Goal: Task Accomplishment & Management: Manage account settings

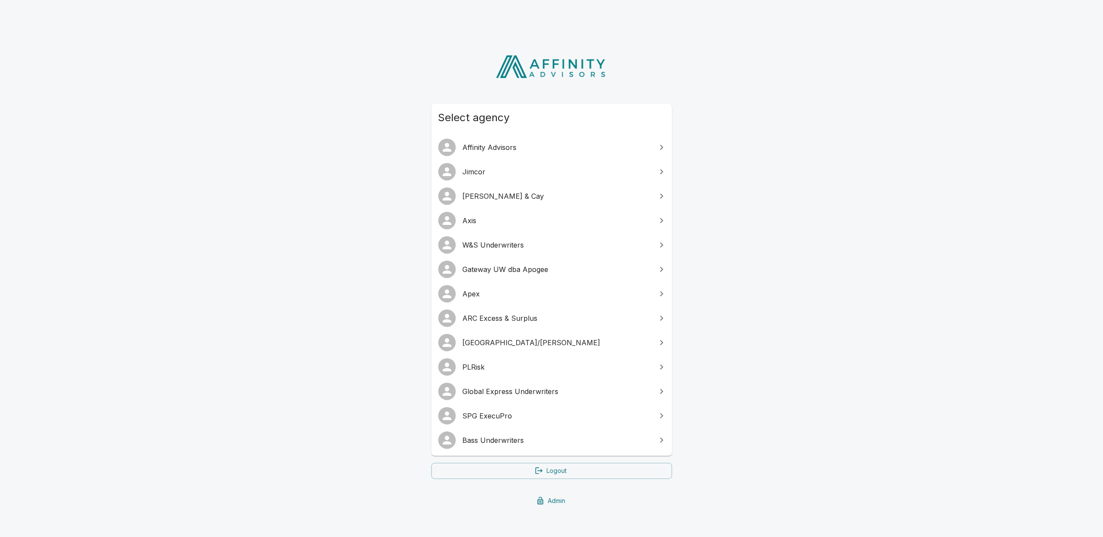
click at [289, 277] on div "Select agency Affinity Advisors [PERSON_NAME] & Cay Axis W&S Underwriters Gatew…" at bounding box center [551, 277] width 1103 height 484
click at [488, 440] on span "Bass Underwriters" at bounding box center [557, 440] width 188 height 10
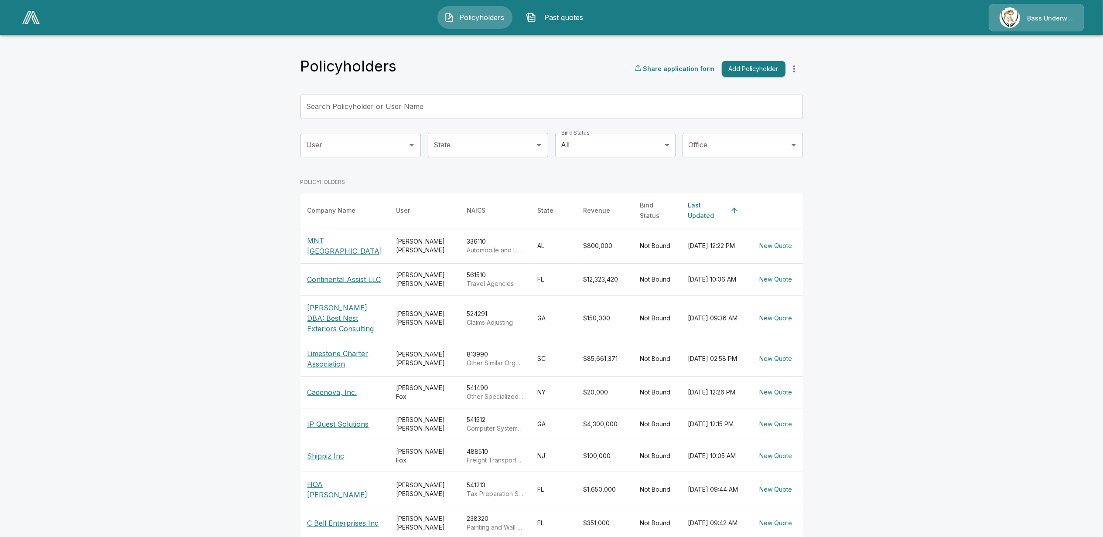
click at [1022, 17] on div "Bass Underwriters" at bounding box center [1036, 17] width 95 height 27
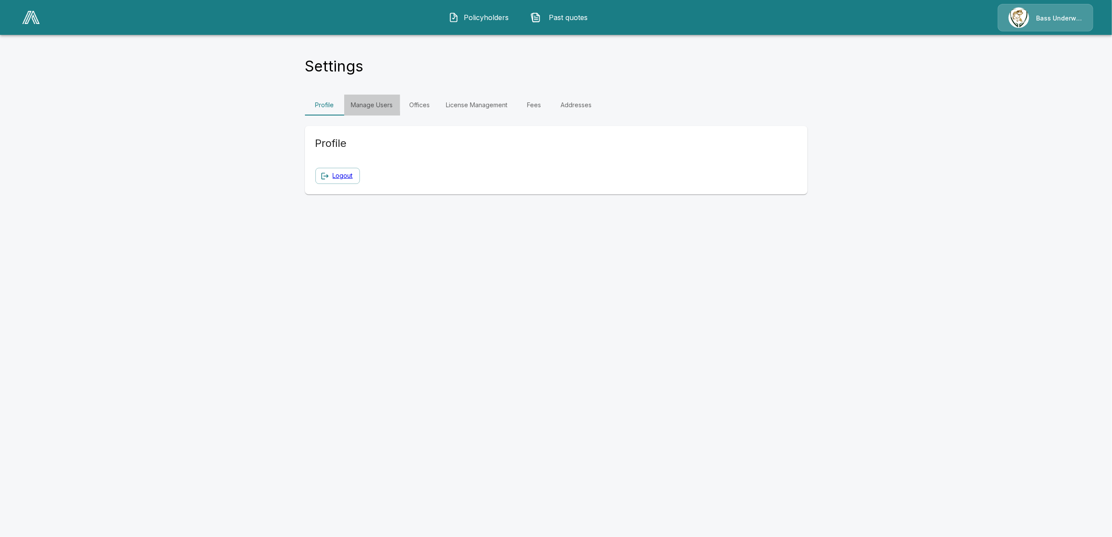
click at [385, 107] on link "Manage Users" at bounding box center [372, 105] width 56 height 21
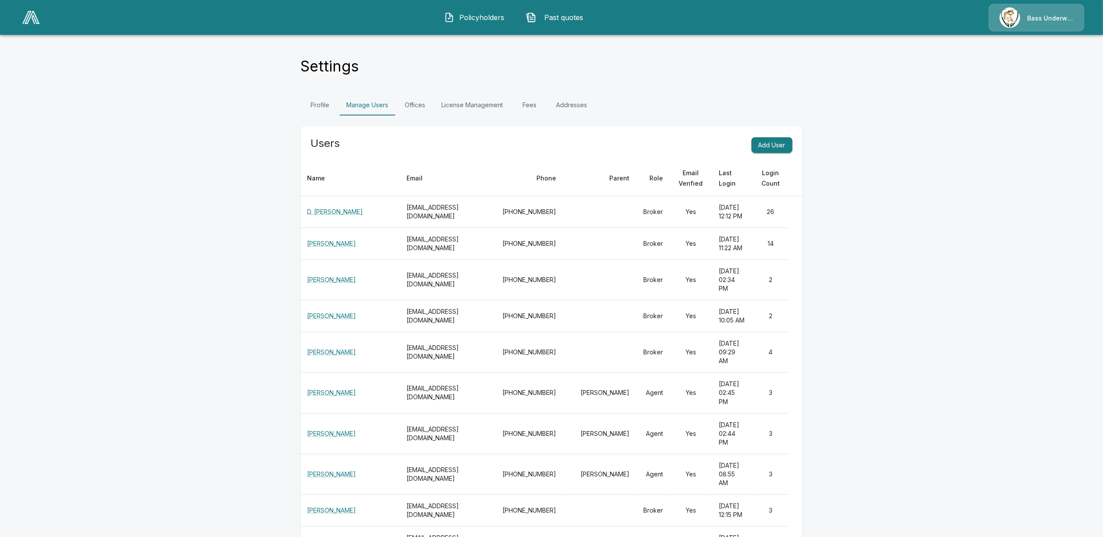
scroll to position [58, 0]
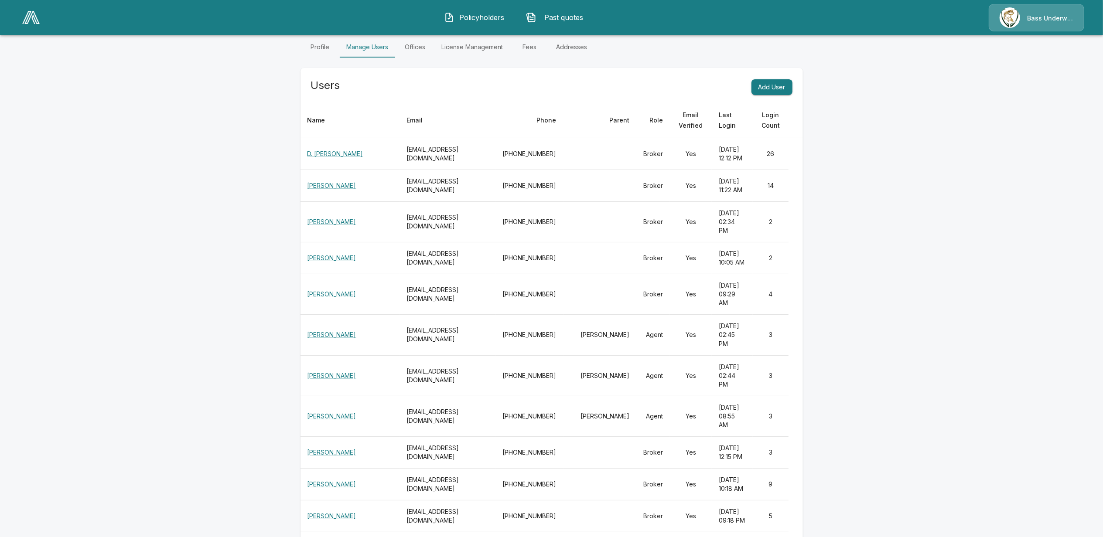
drag, startPoint x: 421, startPoint y: 360, endPoint x: 432, endPoint y: 359, distance: 10.5
click at [432, 315] on th "rcollier@bassuw.com" at bounding box center [447, 294] width 96 height 41
drag, startPoint x: 432, startPoint y: 359, endPoint x: 430, endPoint y: 310, distance: 49.7
click at [430, 274] on th "dbosse@bassuw.com" at bounding box center [447, 258] width 96 height 32
drag, startPoint x: 430, startPoint y: 310, endPoint x: 491, endPoint y: 259, distance: 79.2
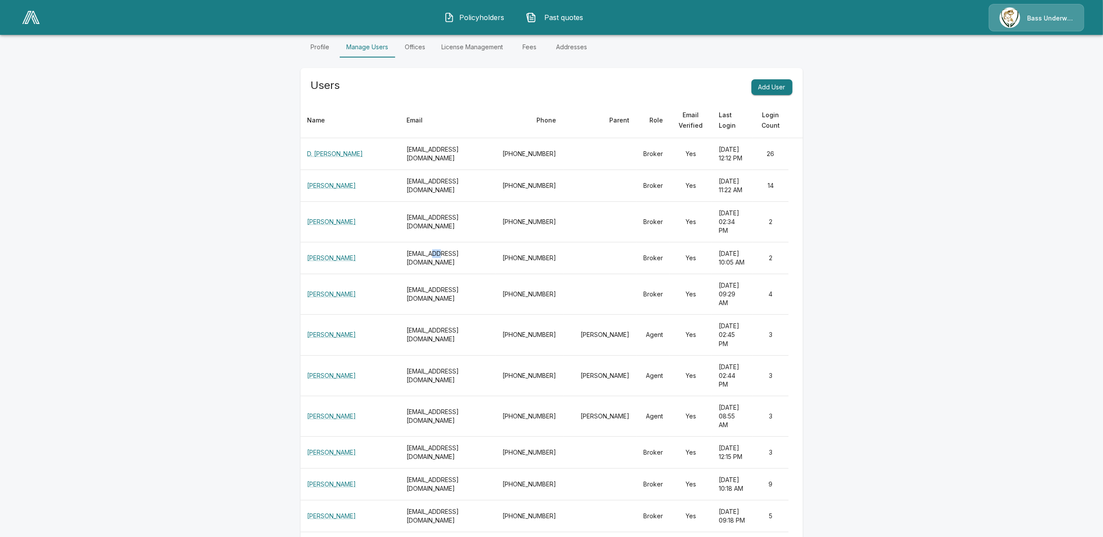
click at [491, 242] on th "nlomonaco@bassuw.com" at bounding box center [447, 222] width 96 height 41
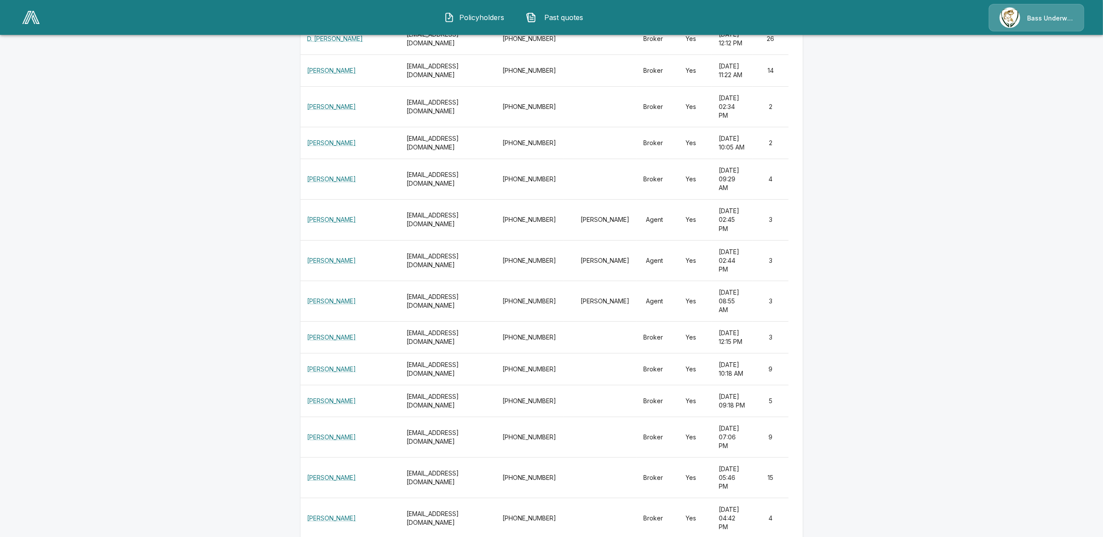
scroll to position [232, 0]
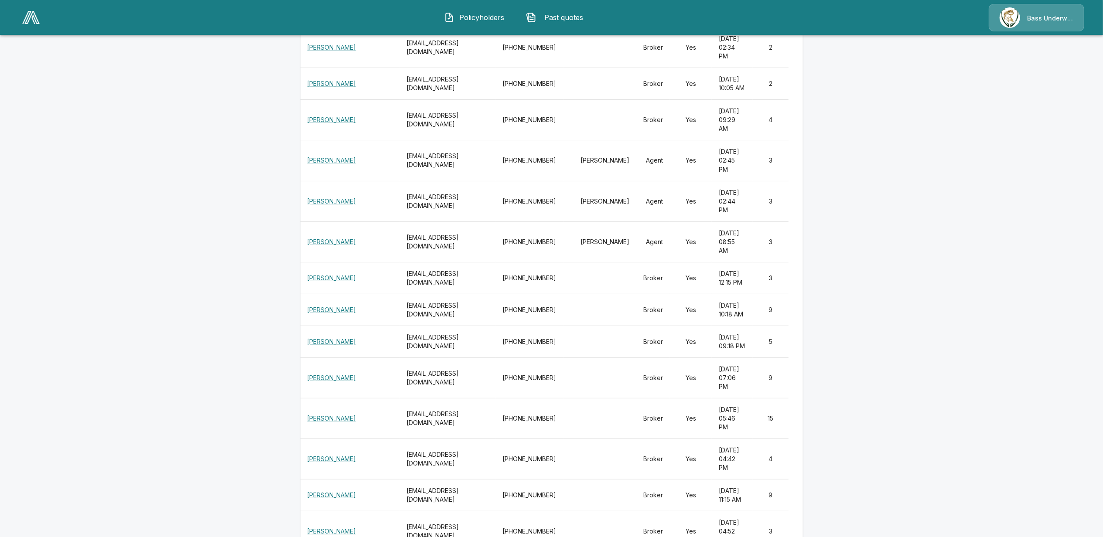
drag, startPoint x: 665, startPoint y: 232, endPoint x: 672, endPoint y: 231, distance: 7.1
click at [670, 181] on td "Agent" at bounding box center [653, 160] width 34 height 41
drag, startPoint x: 672, startPoint y: 231, endPoint x: 673, endPoint y: 286, distance: 55.4
click at [670, 222] on td "Agent" at bounding box center [653, 201] width 34 height 41
drag, startPoint x: 610, startPoint y: 236, endPoint x: 632, endPoint y: 232, distance: 22.1
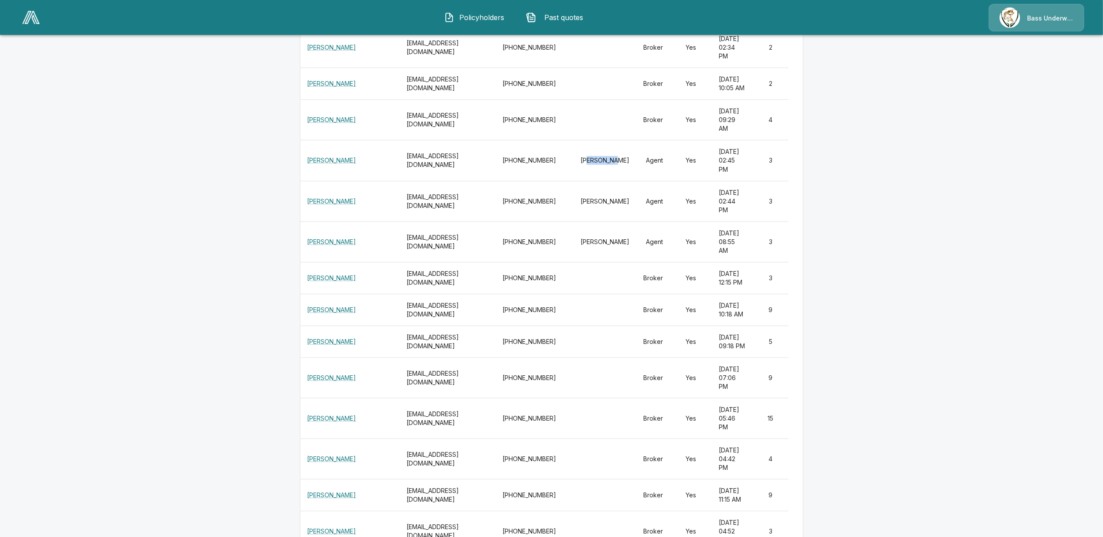
click at [632, 181] on td "Jeb Crissman" at bounding box center [599, 160] width 73 height 41
drag, startPoint x: 632, startPoint y: 232, endPoint x: 590, endPoint y: 241, distance: 43.1
click at [632, 181] on td "Jeb Crissman" at bounding box center [599, 160] width 73 height 41
drag, startPoint x: 423, startPoint y: 235, endPoint x: 435, endPoint y: 234, distance: 12.2
click at [435, 181] on th "amcnair@crwins.com" at bounding box center [447, 160] width 96 height 41
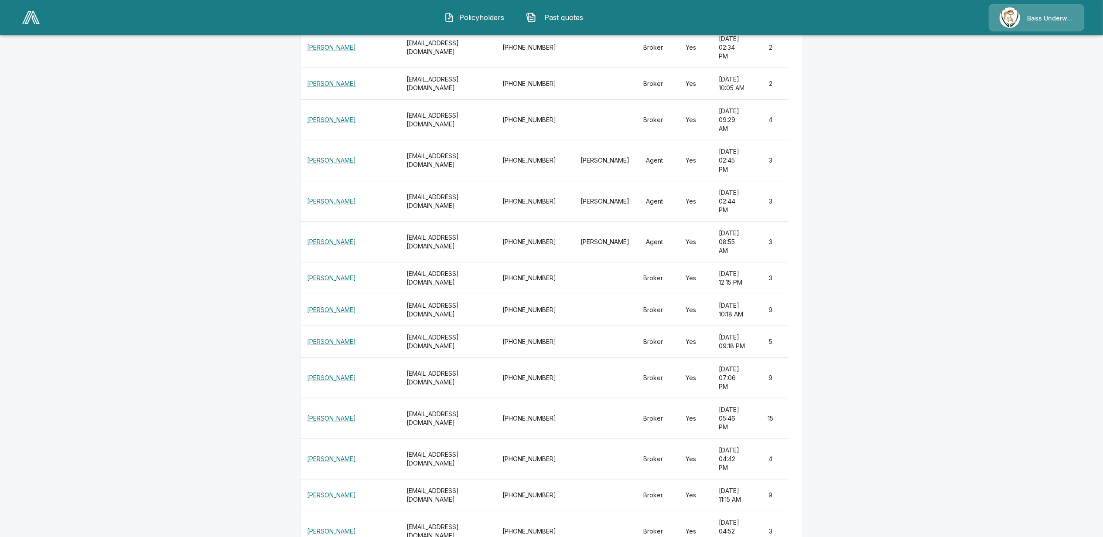
click at [422, 262] on th "amyd@hoodins.com" at bounding box center [447, 242] width 96 height 41
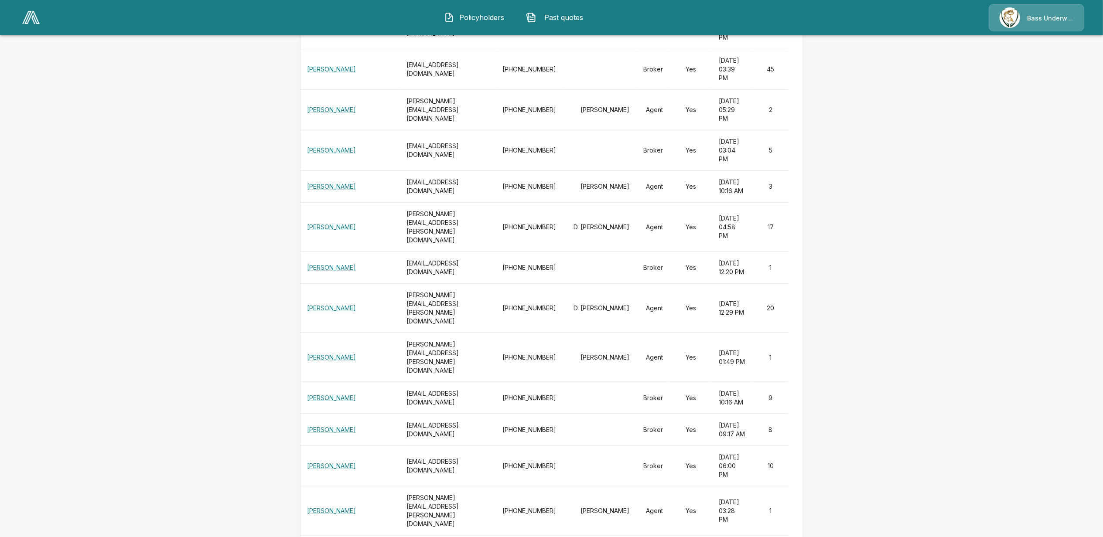
scroll to position [756, 0]
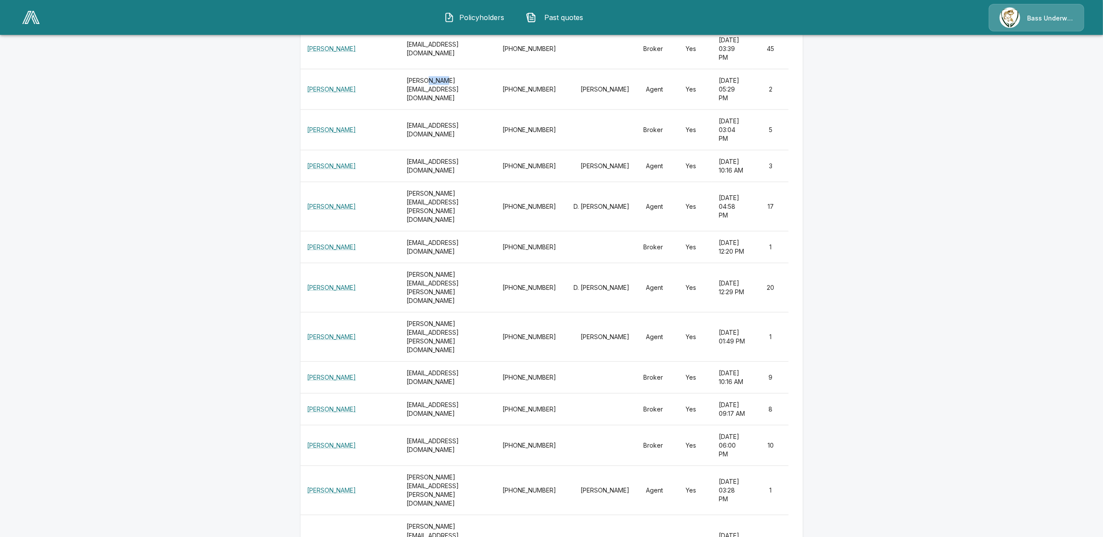
drag, startPoint x: 415, startPoint y: 304, endPoint x: 431, endPoint y: 304, distance: 15.7
click at [431, 109] on th "aamir@snainsagency.com" at bounding box center [447, 89] width 96 height 41
drag, startPoint x: 431, startPoint y: 304, endPoint x: 443, endPoint y: 317, distance: 17.9
click at [443, 109] on th "aamir@snainsagency.com" at bounding box center [447, 89] width 96 height 41
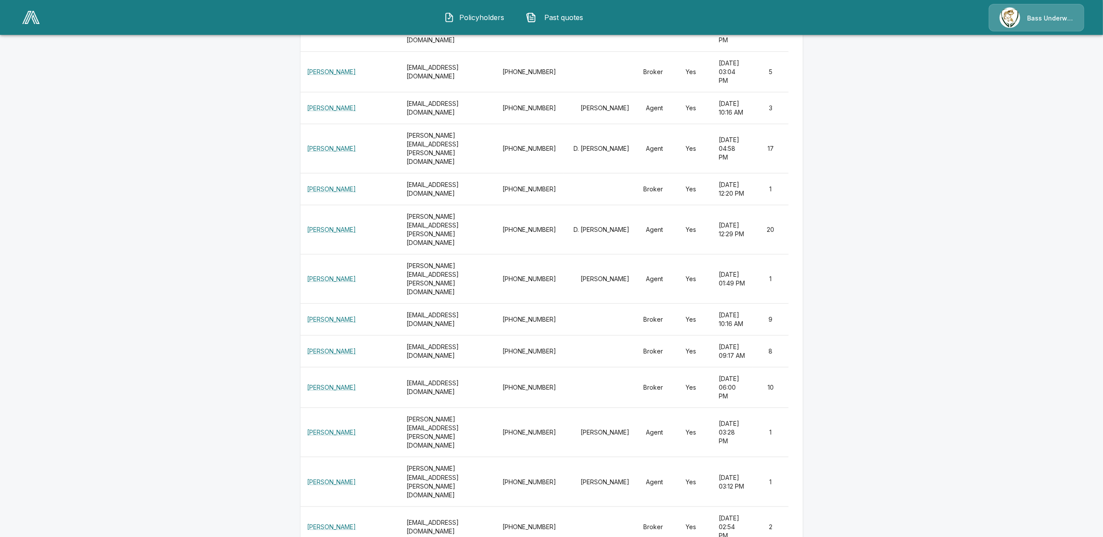
scroll to position [872, 0]
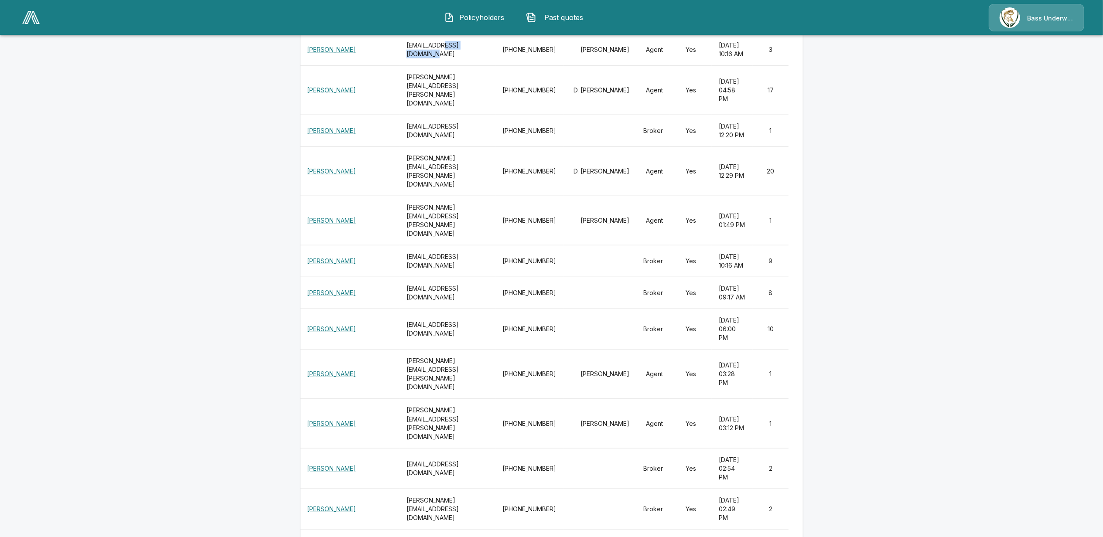
drag, startPoint x: 433, startPoint y: 289, endPoint x: 468, endPoint y: 287, distance: 35.8
click at [468, 66] on th "arsendonik@istanbul-insurance.com" at bounding box center [447, 50] width 96 height 32
drag, startPoint x: 468, startPoint y: 287, endPoint x: 474, endPoint y: 334, distance: 47.5
click at [474, 115] on th "Johnathan.bredehoft@sandstoneins.com" at bounding box center [447, 90] width 96 height 49
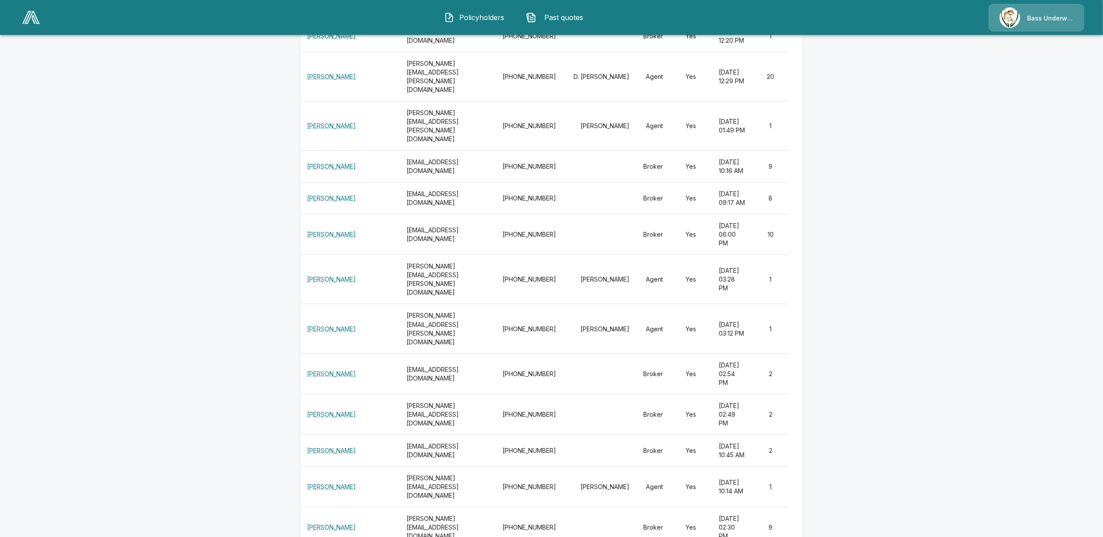
scroll to position [988, 0]
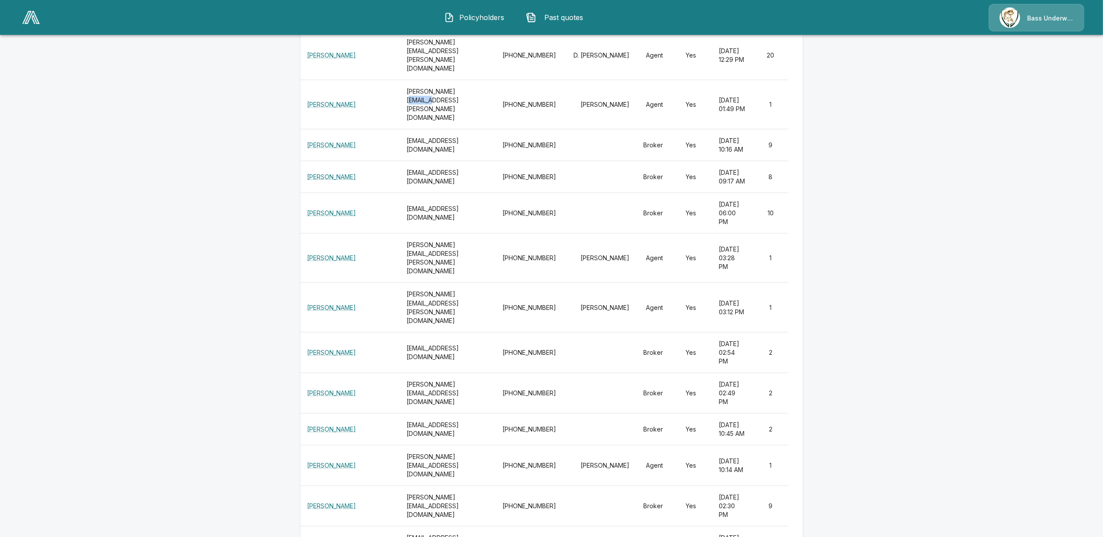
drag, startPoint x: 439, startPoint y: 338, endPoint x: 461, endPoint y: 338, distance: 22.7
click at [461, 130] on th "jared.sobelson@pninsurance.com" at bounding box center [447, 104] width 96 height 49
drag, startPoint x: 461, startPoint y: 338, endPoint x: 515, endPoint y: 344, distance: 53.7
click at [496, 130] on th "jared.sobelson@pninsurance.com" at bounding box center [447, 104] width 96 height 49
drag, startPoint x: 663, startPoint y: 339, endPoint x: 675, endPoint y: 338, distance: 11.8
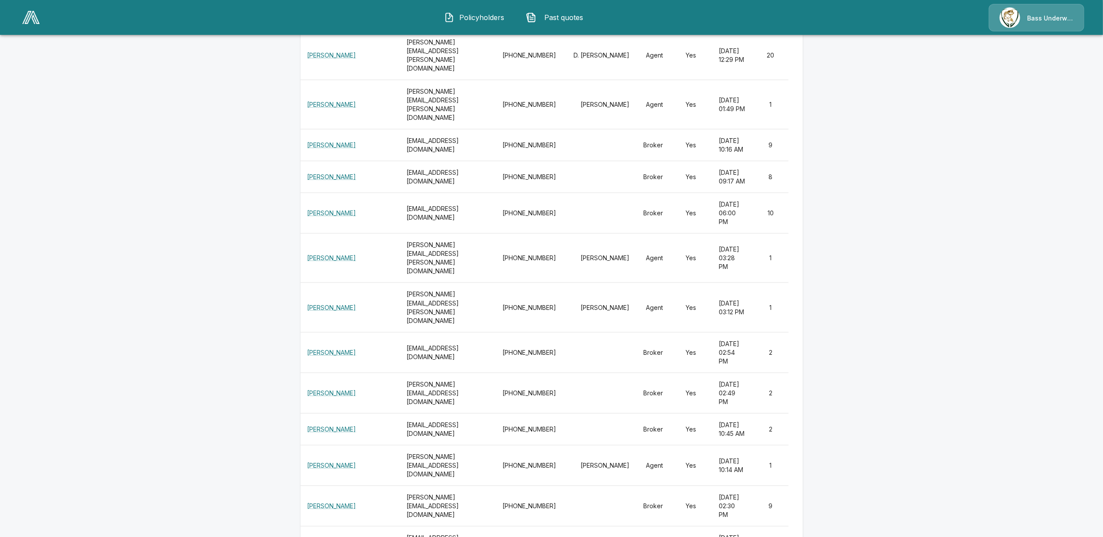
click at [670, 130] on td "Agent" at bounding box center [653, 104] width 34 height 49
drag, startPoint x: 675, startPoint y: 338, endPoint x: 663, endPoint y: 297, distance: 41.8
click at [663, 80] on td "Agent" at bounding box center [653, 55] width 34 height 49
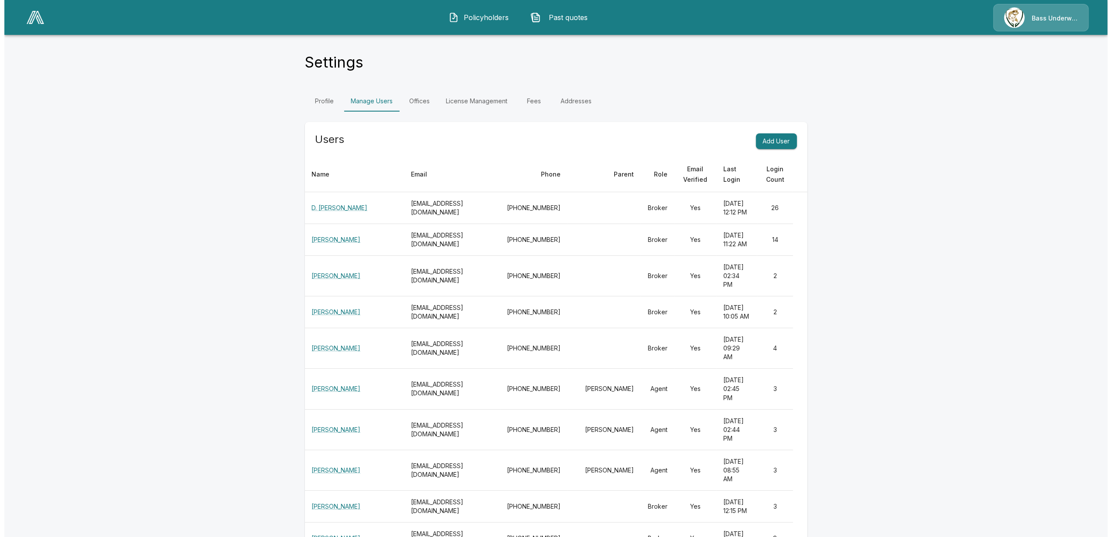
scroll to position [0, 0]
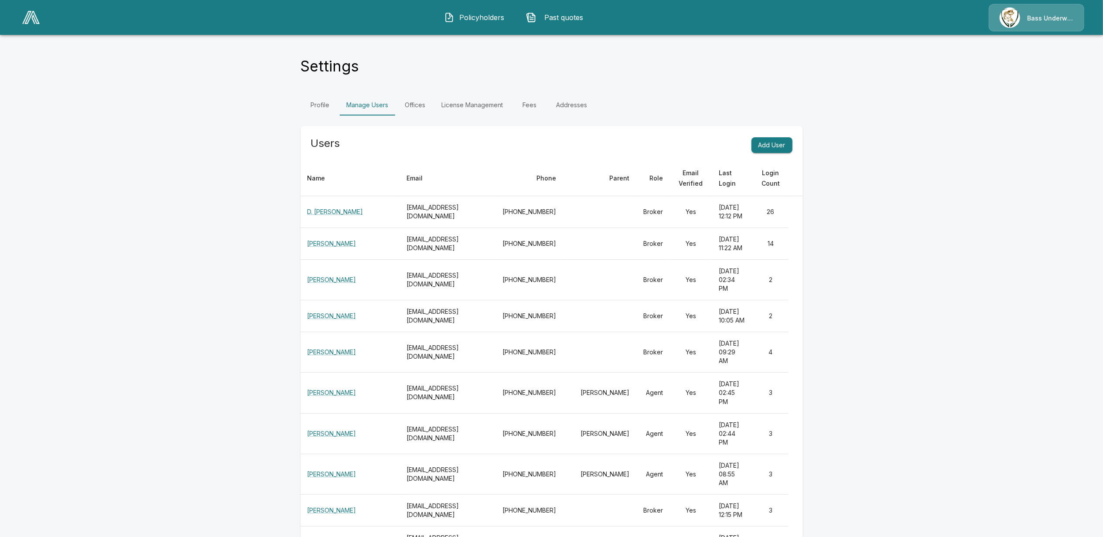
click at [482, 20] on span "Policyholders" at bounding box center [482, 17] width 48 height 10
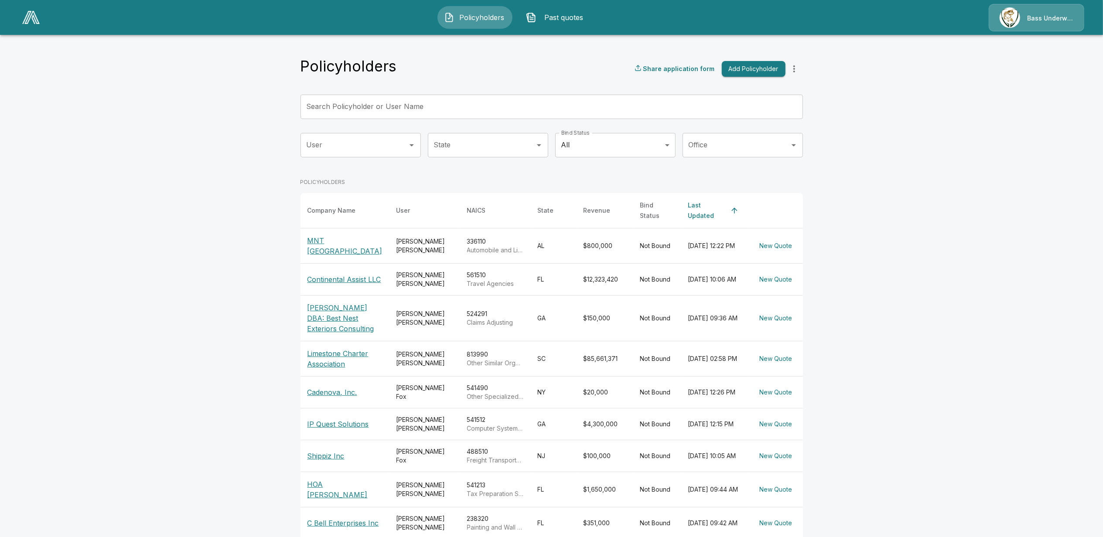
click at [1000, 181] on main "Policyholders Share application form Add Policyholder Search Policyholder or Us…" at bounding box center [551, 306] width 1103 height 613
click at [755, 69] on button "Add Policyholder" at bounding box center [754, 69] width 64 height 16
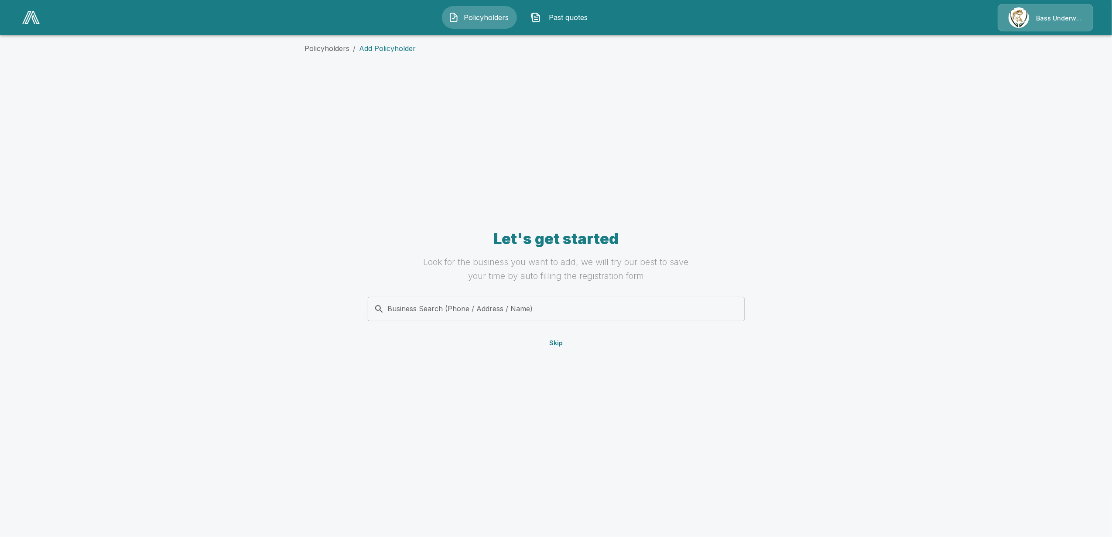
click at [1042, 16] on p "Bass Underwriters" at bounding box center [1059, 18] width 46 height 9
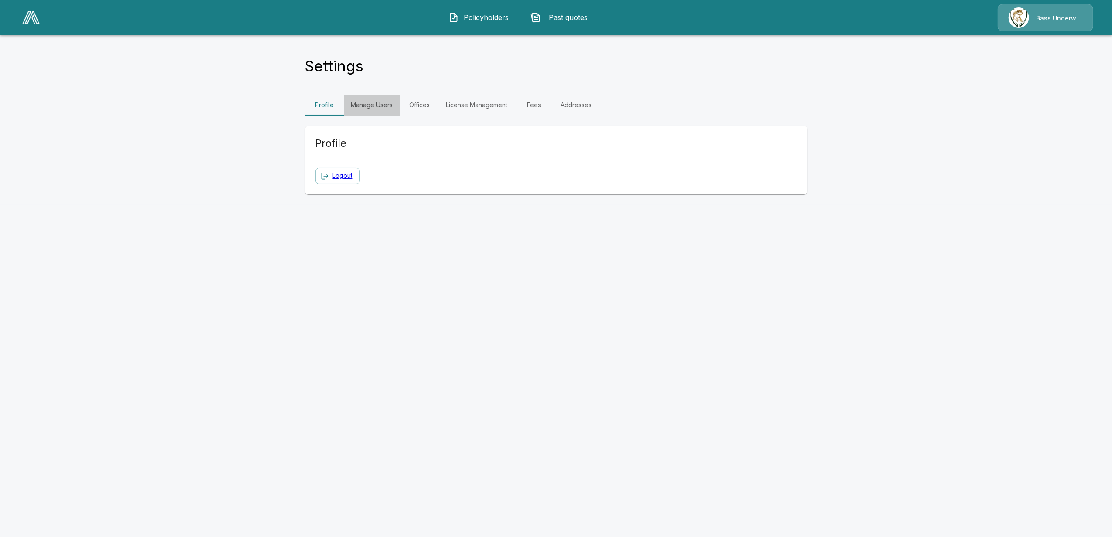
click at [379, 110] on link "Manage Users" at bounding box center [372, 105] width 56 height 21
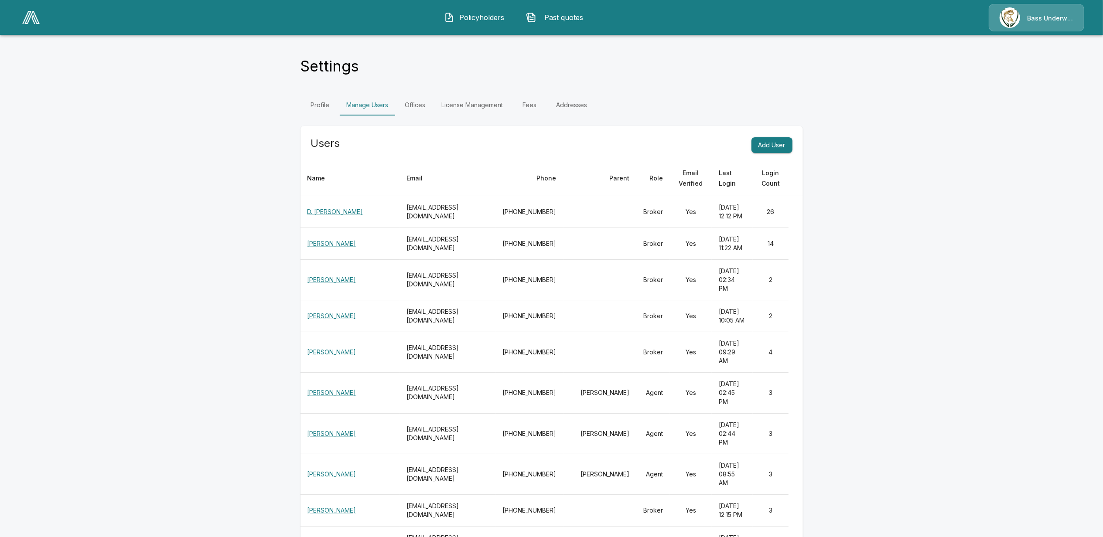
scroll to position [58, 0]
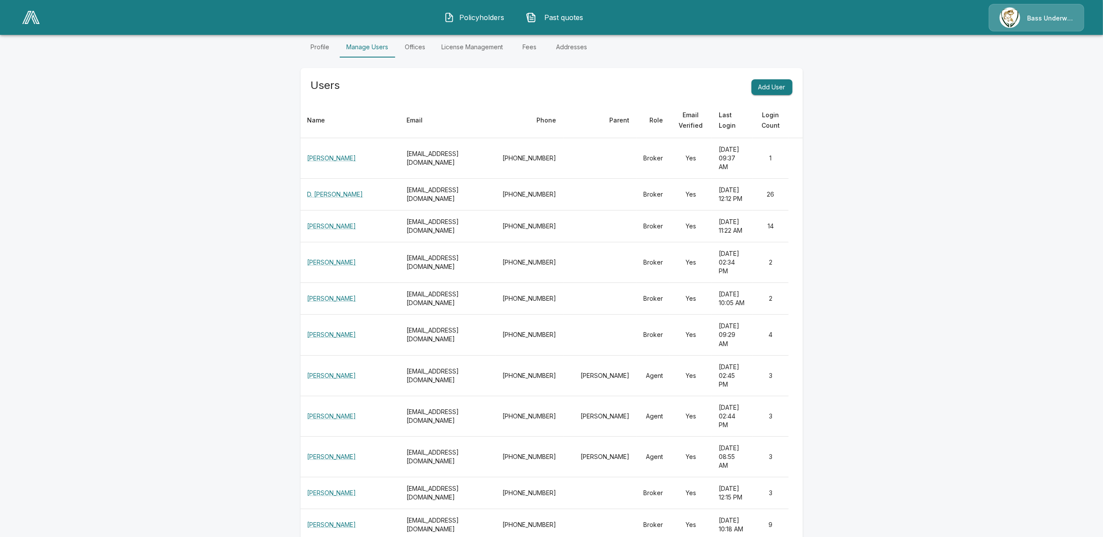
click at [567, 22] on span "Past quotes" at bounding box center [564, 17] width 48 height 10
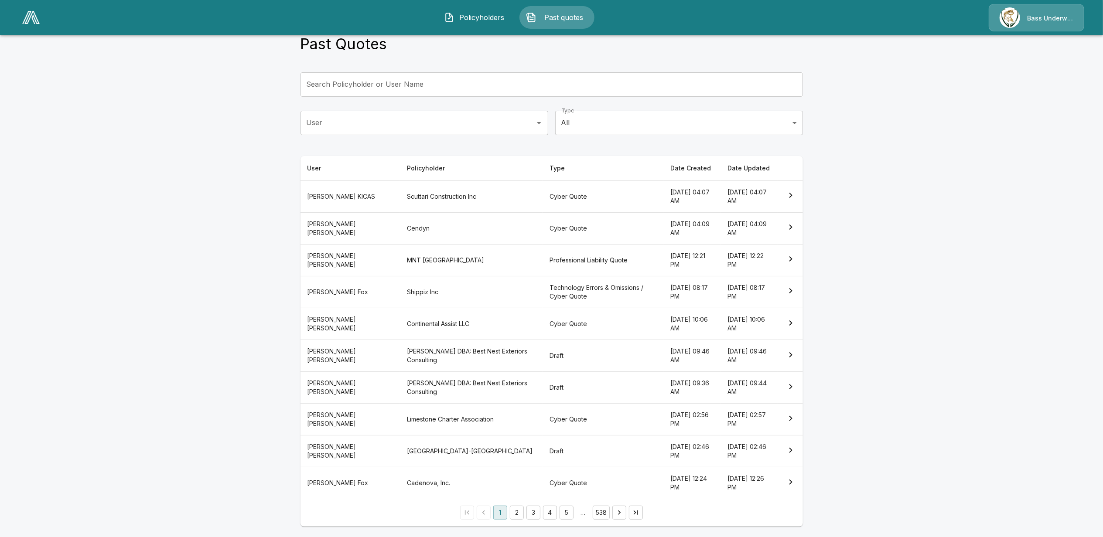
scroll to position [24, 0]
click at [349, 196] on th "CHRISTOPHER KICAS" at bounding box center [350, 197] width 100 height 32
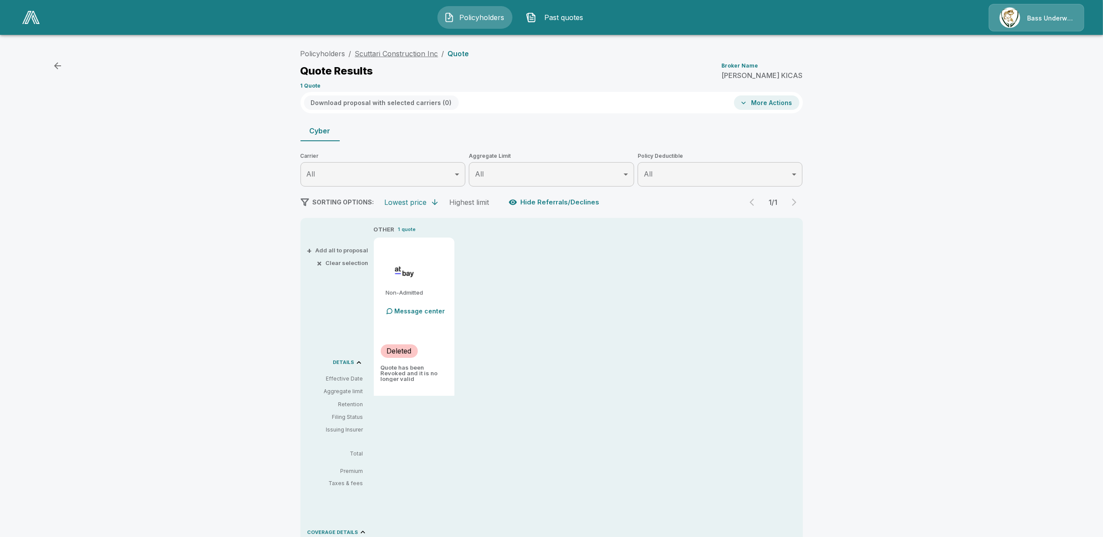
click at [409, 52] on link "Scuttari Construction Inc" at bounding box center [396, 53] width 83 height 9
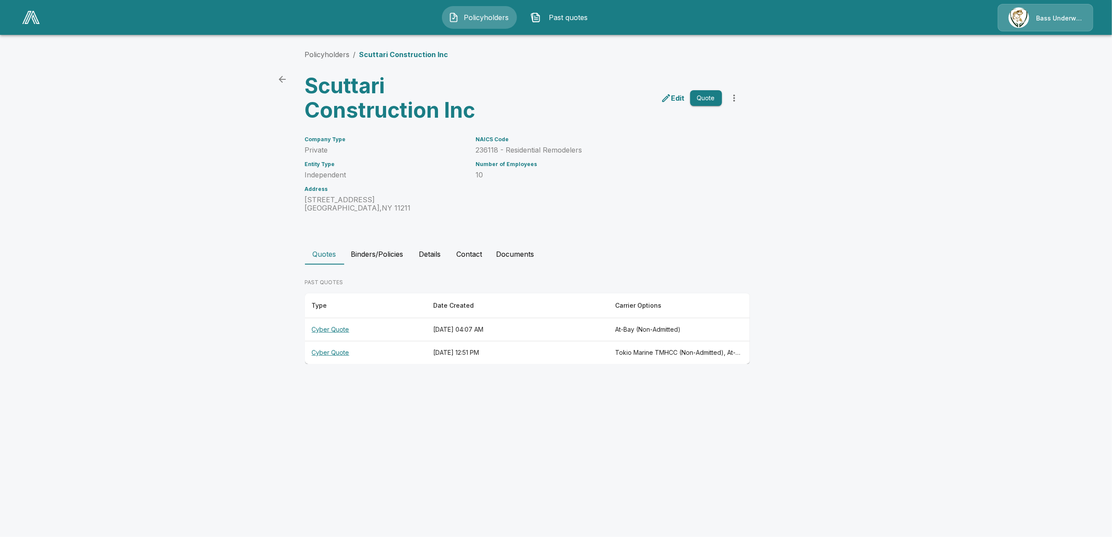
click at [325, 350] on th "Cyber Quote" at bounding box center [365, 352] width 121 height 23
